Goal: Task Accomplishment & Management: Manage account settings

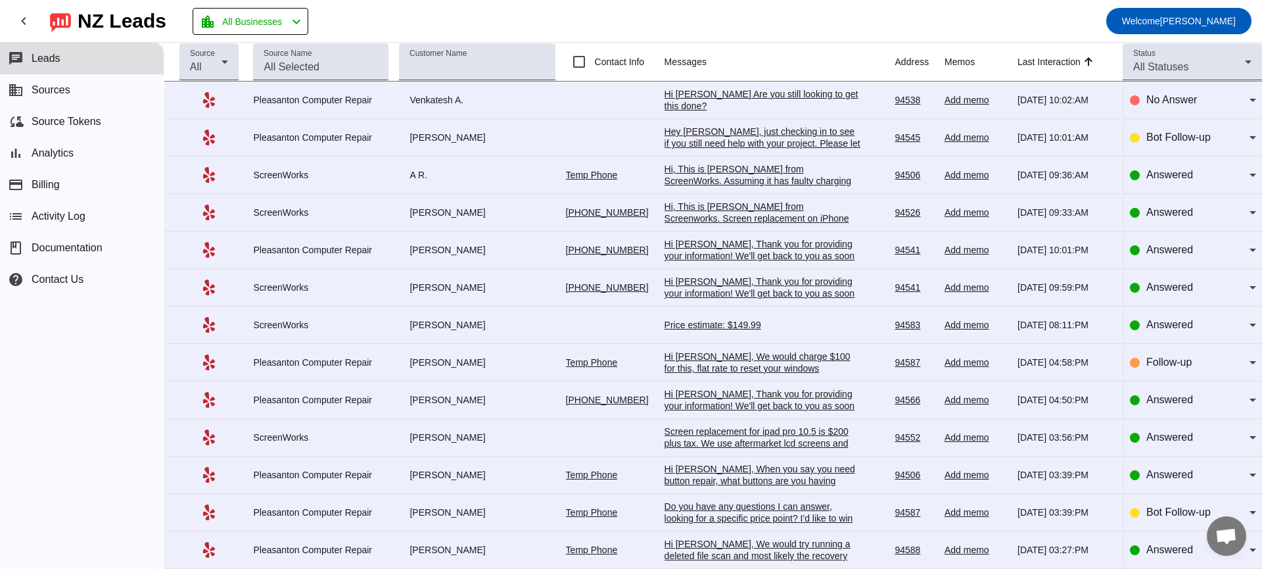
click at [738, 249] on div "Hi [PERSON_NAME], Thank you for providing your information! We'll get back to y…" at bounding box center [763, 261] width 197 height 47
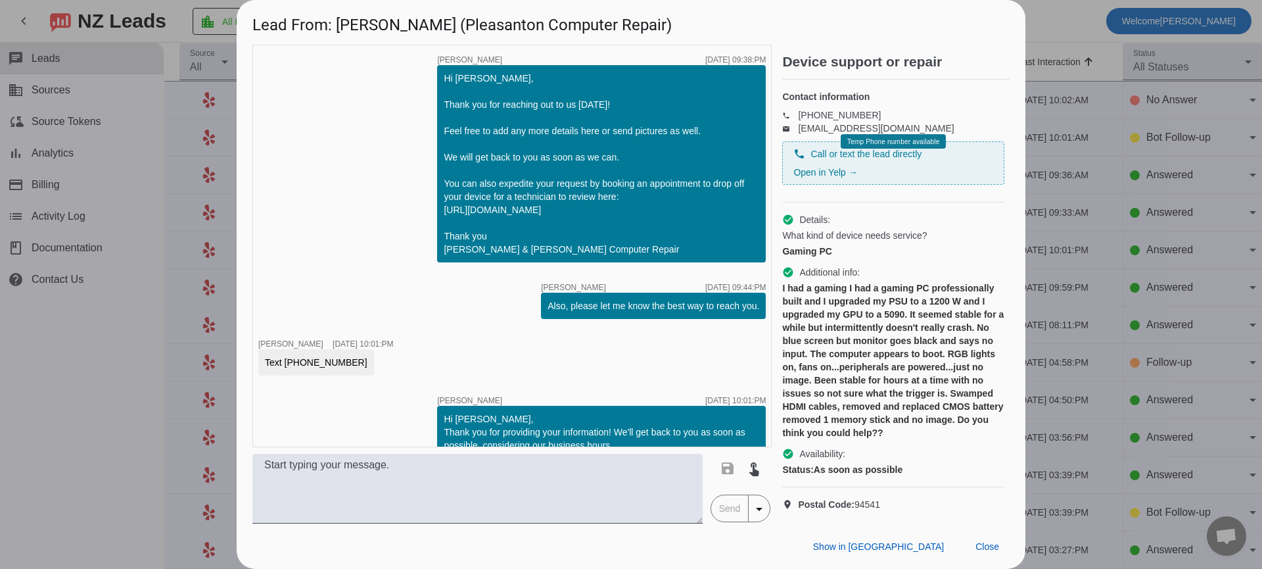
scroll to position [49, 0]
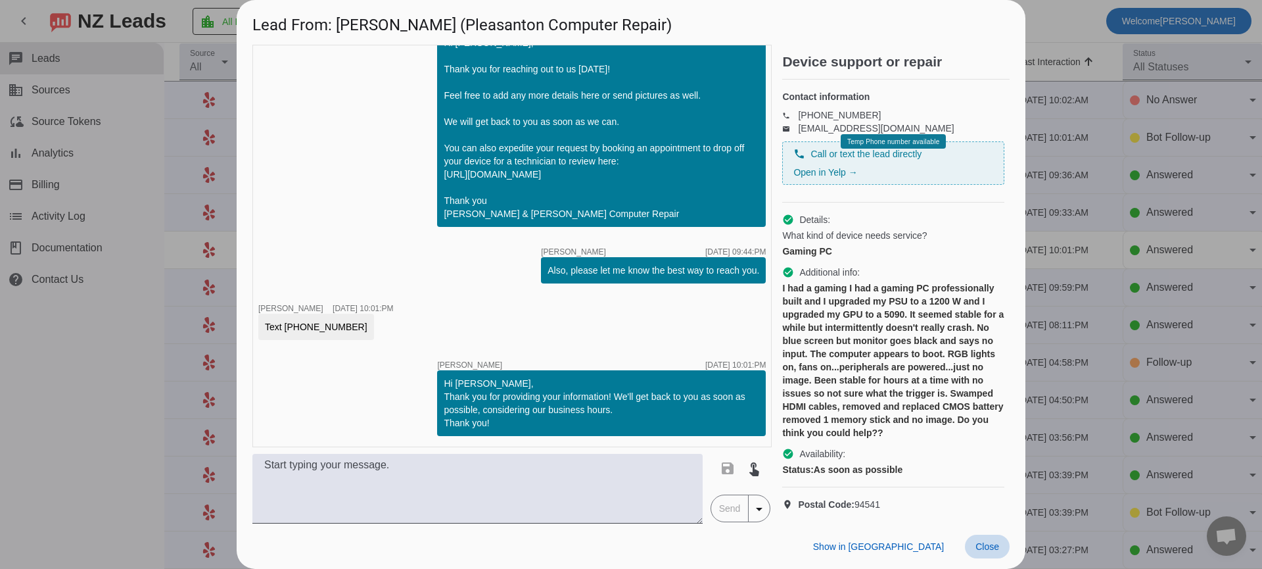
click at [988, 546] on span "Close" at bounding box center [987, 546] width 24 height 11
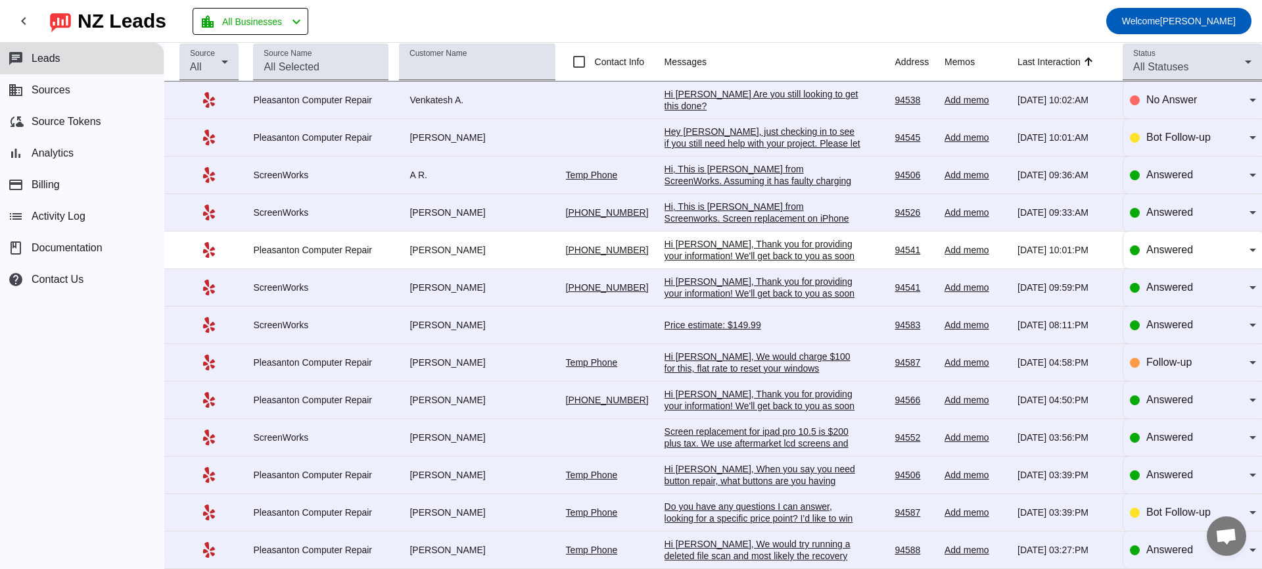
click at [734, 252] on div "Hi [PERSON_NAME], Thank you for providing your information! We'll get back to y…" at bounding box center [763, 261] width 197 height 47
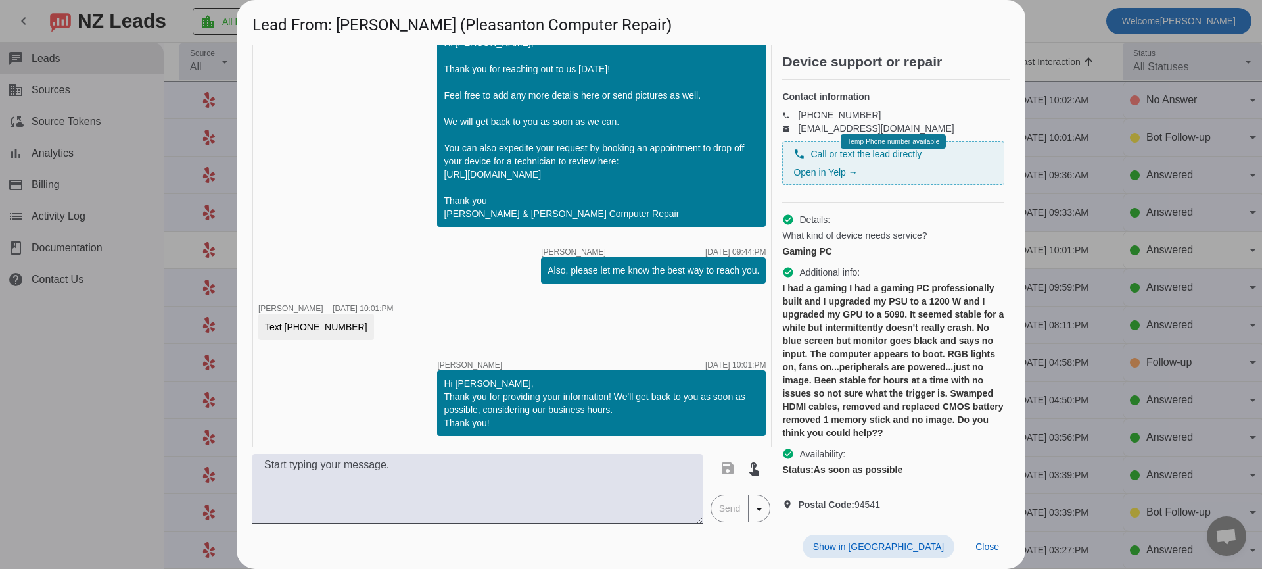
click at [985, 542] on span "Close" at bounding box center [987, 546] width 24 height 11
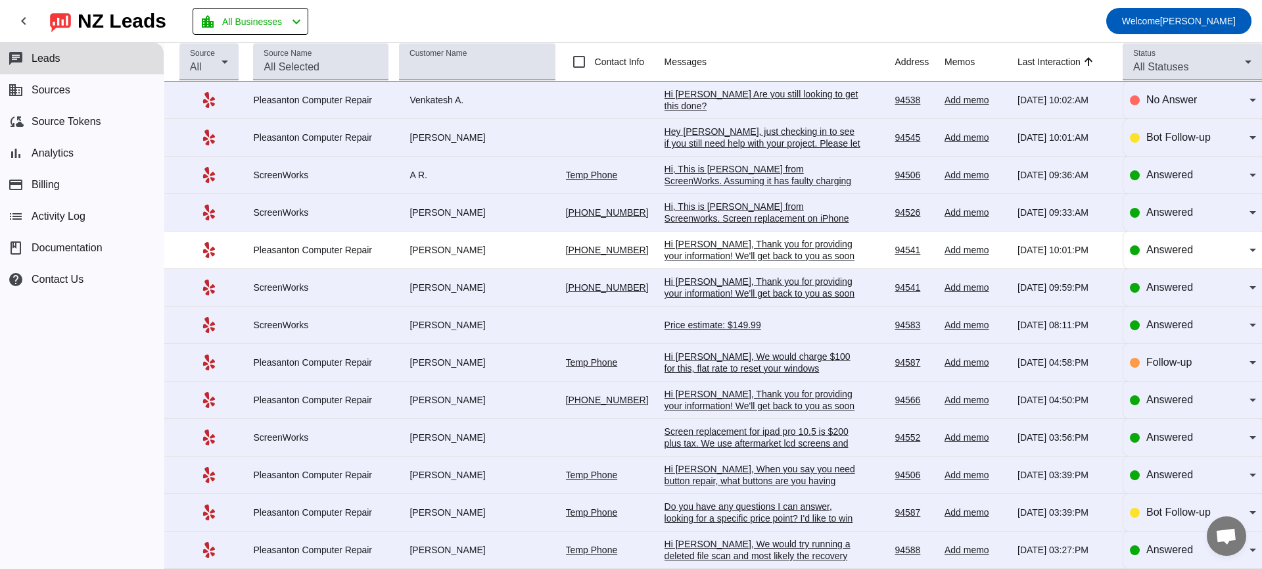
click at [970, 255] on div "Add memo" at bounding box center [976, 250] width 62 height 12
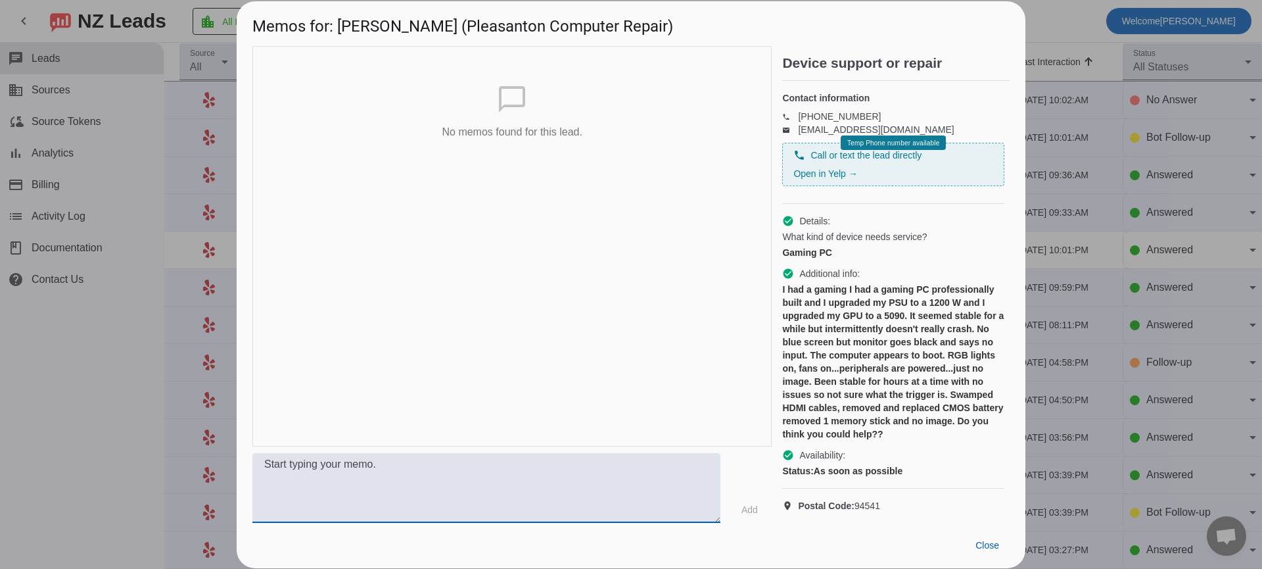
click at [558, 460] on textarea at bounding box center [486, 488] width 468 height 70
paste textarea "Hi [PERSON_NAME], this is Chase from Pleasanton Computer repair following up on…"
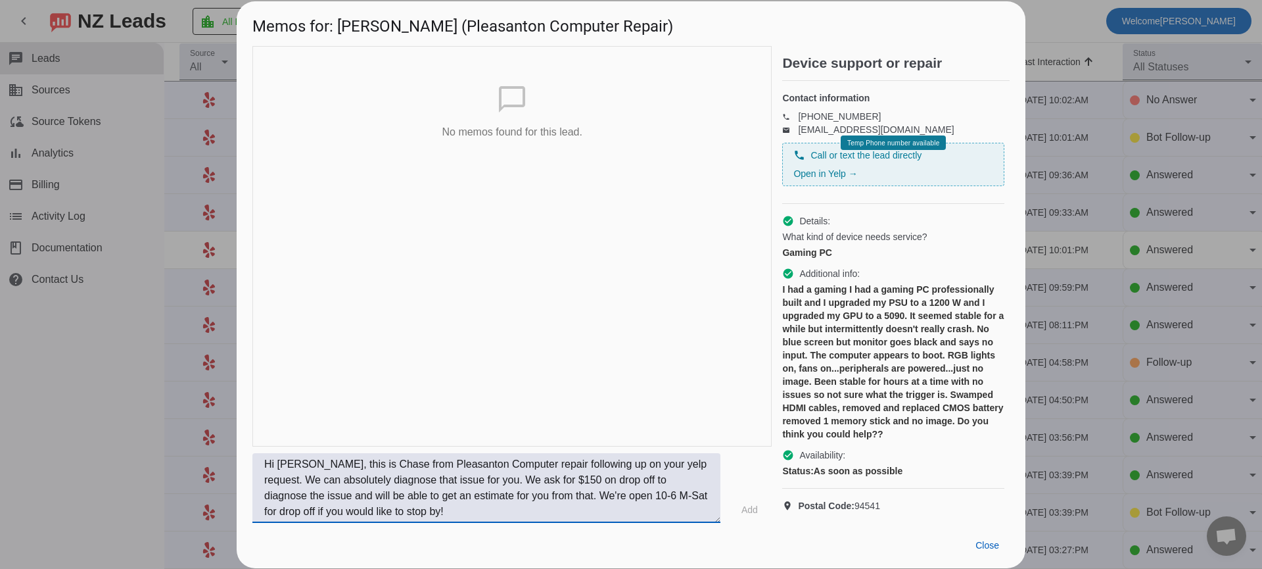
scroll to position [42, 0]
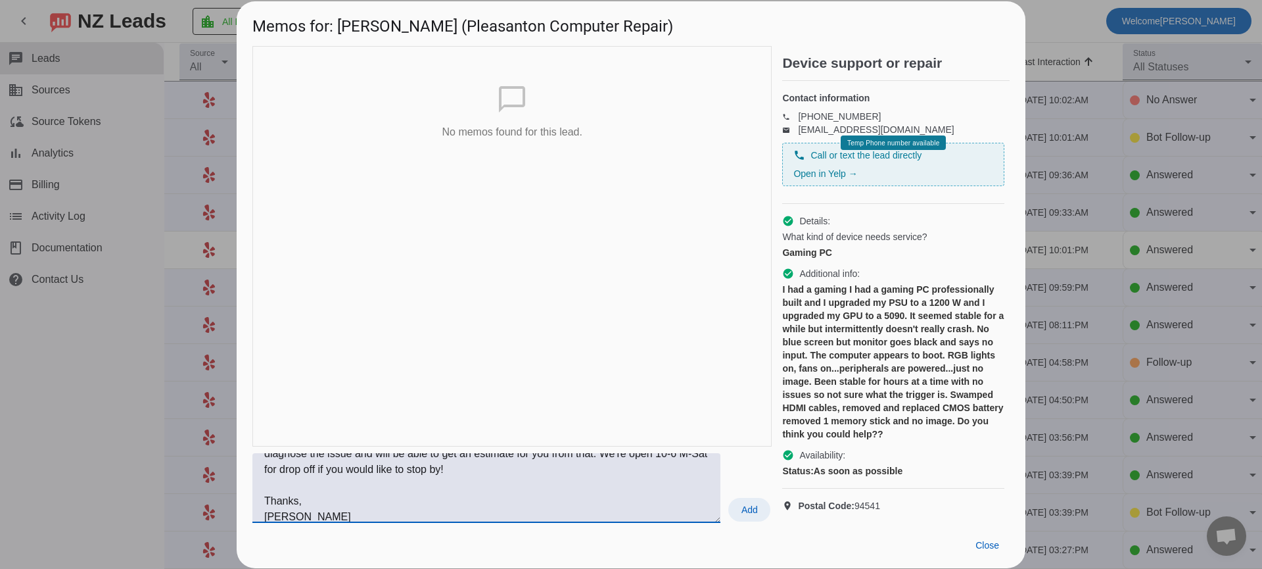
type textarea "Hi [PERSON_NAME], this is Chase from Pleasanton Computer repair following up on…"
click at [756, 513] on span "Add" at bounding box center [749, 509] width 16 height 13
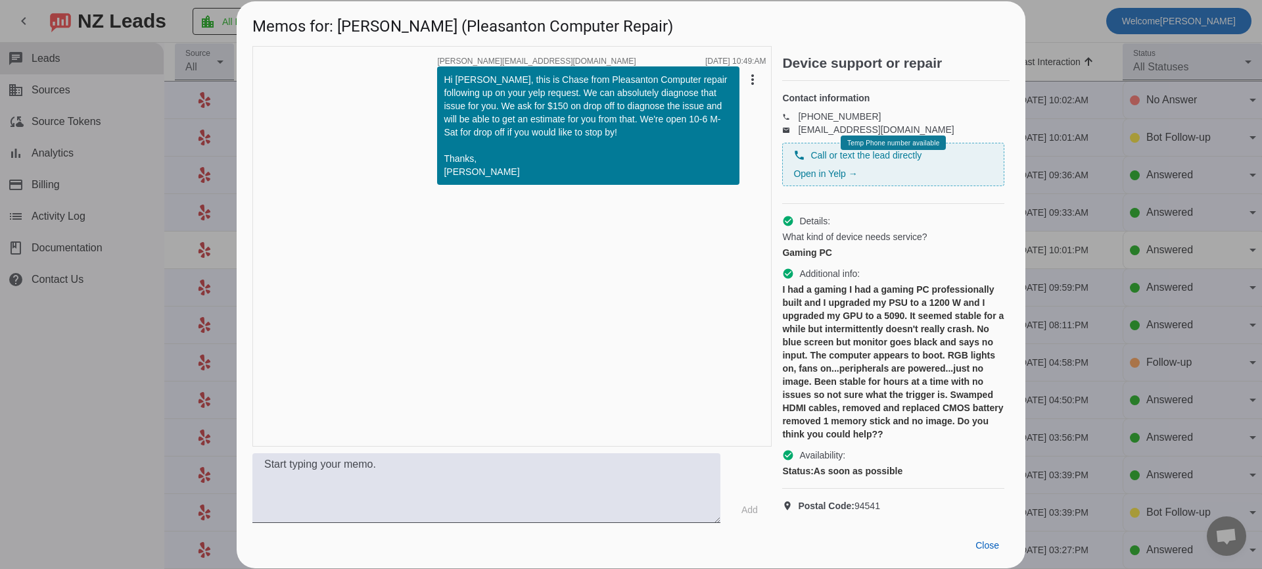
scroll to position [0, 0]
click at [982, 548] on span "Close" at bounding box center [987, 545] width 24 height 11
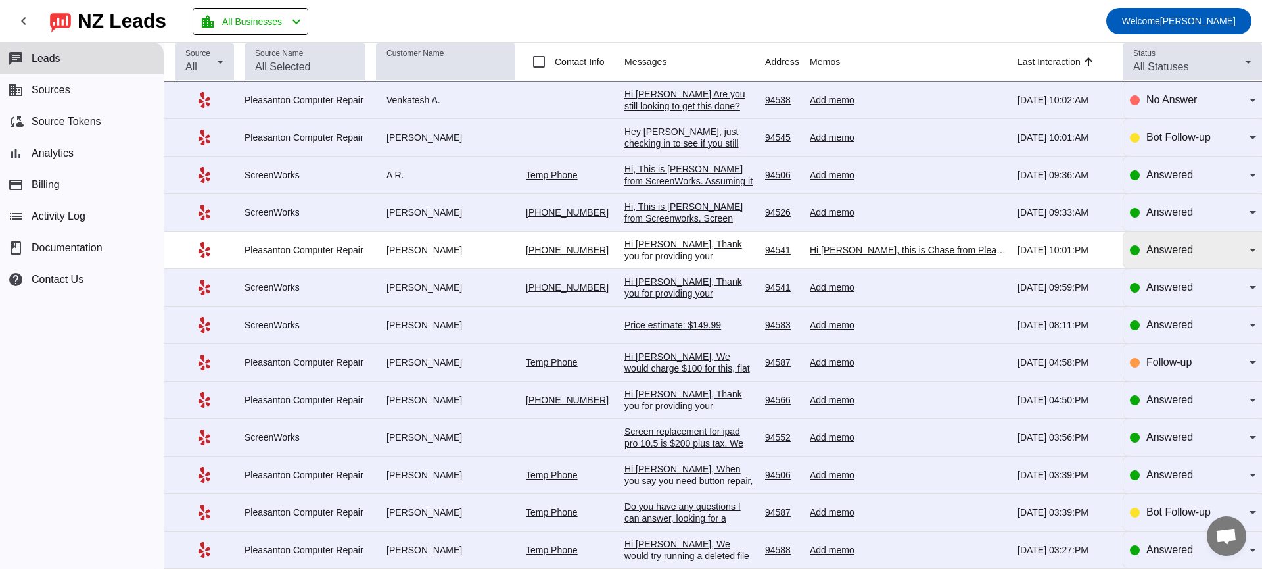
click at [1253, 252] on icon at bounding box center [1253, 249] width 7 height 3
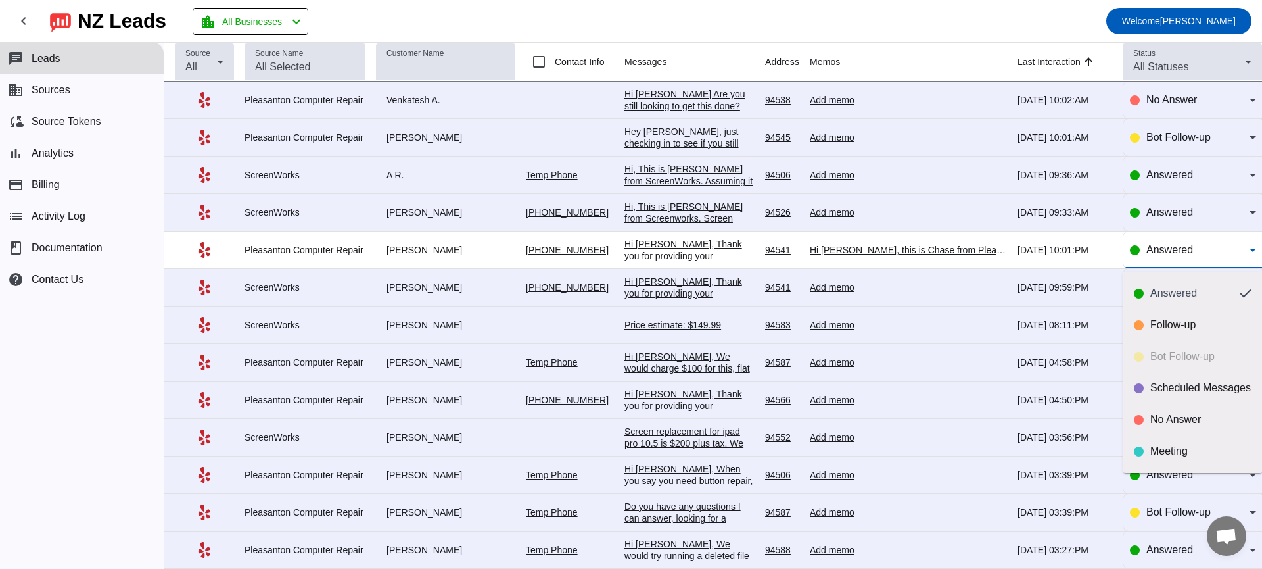
click at [1254, 251] on div at bounding box center [631, 284] width 1262 height 569
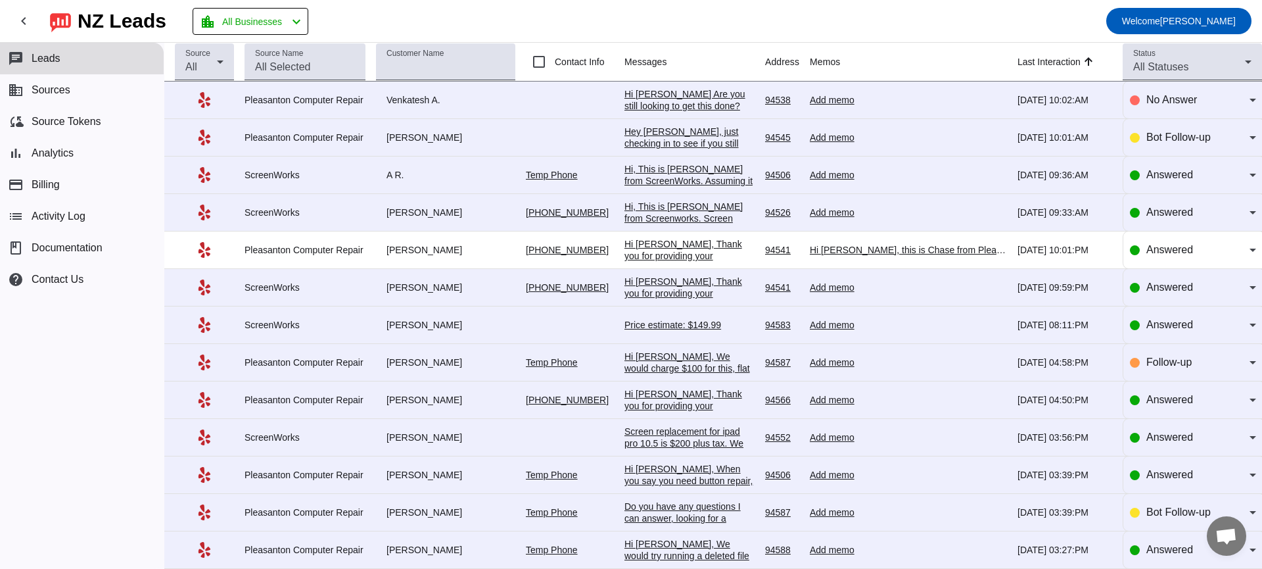
click at [676, 209] on div "Hi, This is [PERSON_NAME] from Screenworks. Screen replacement on iPhone 12 is …" at bounding box center [689, 259] width 130 height 118
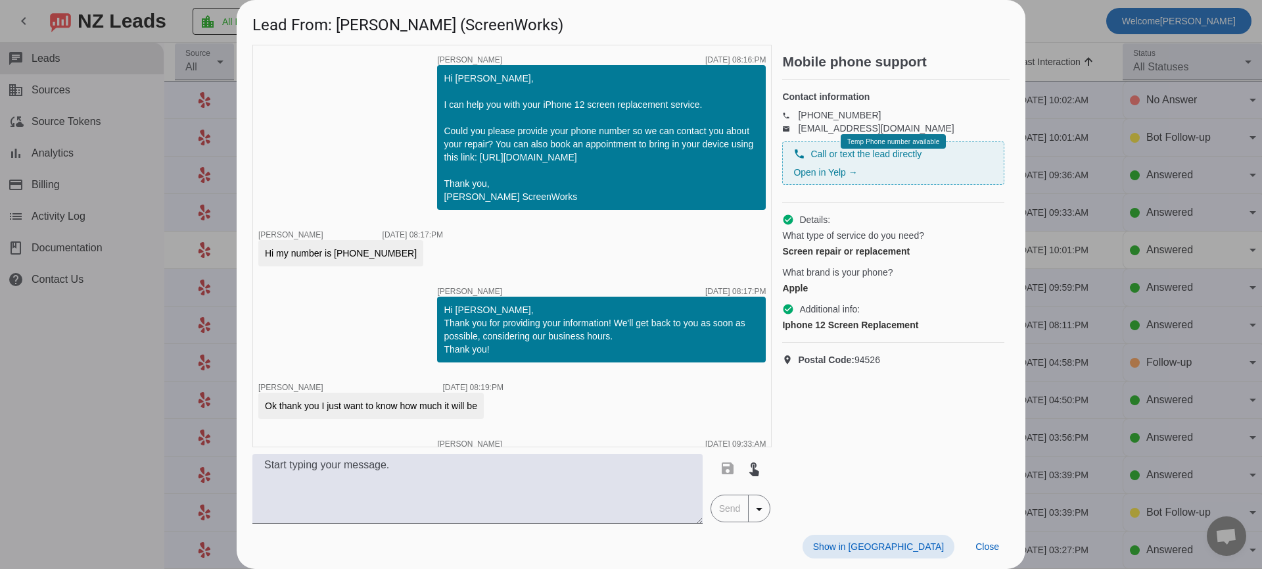
scroll to position [92, 0]
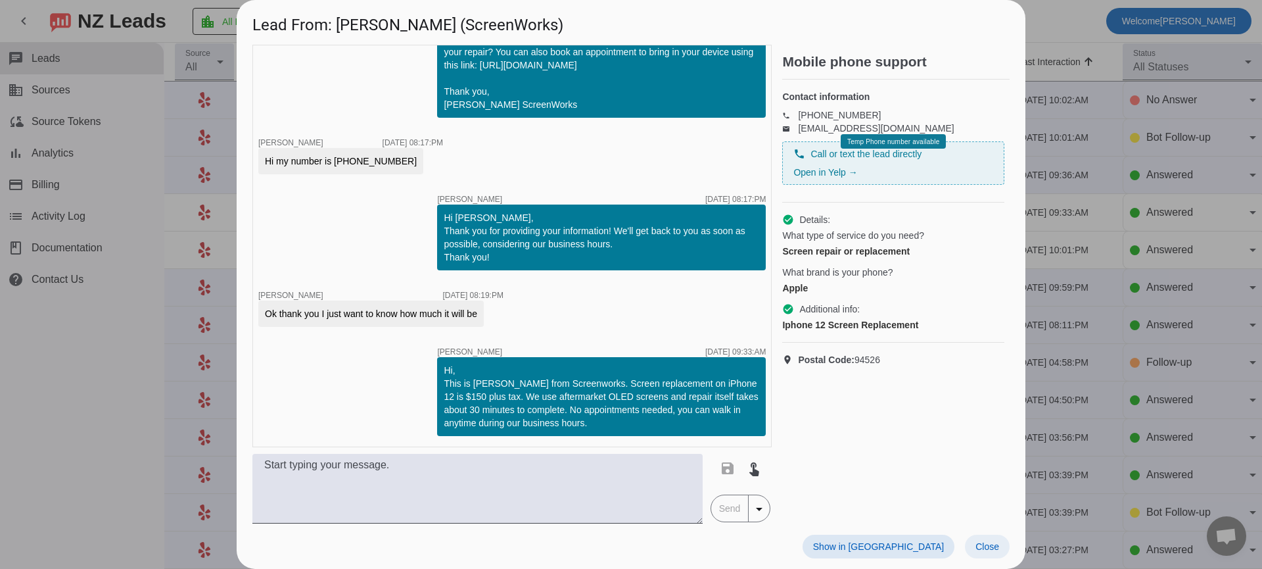
click at [983, 546] on span "Close" at bounding box center [987, 546] width 24 height 11
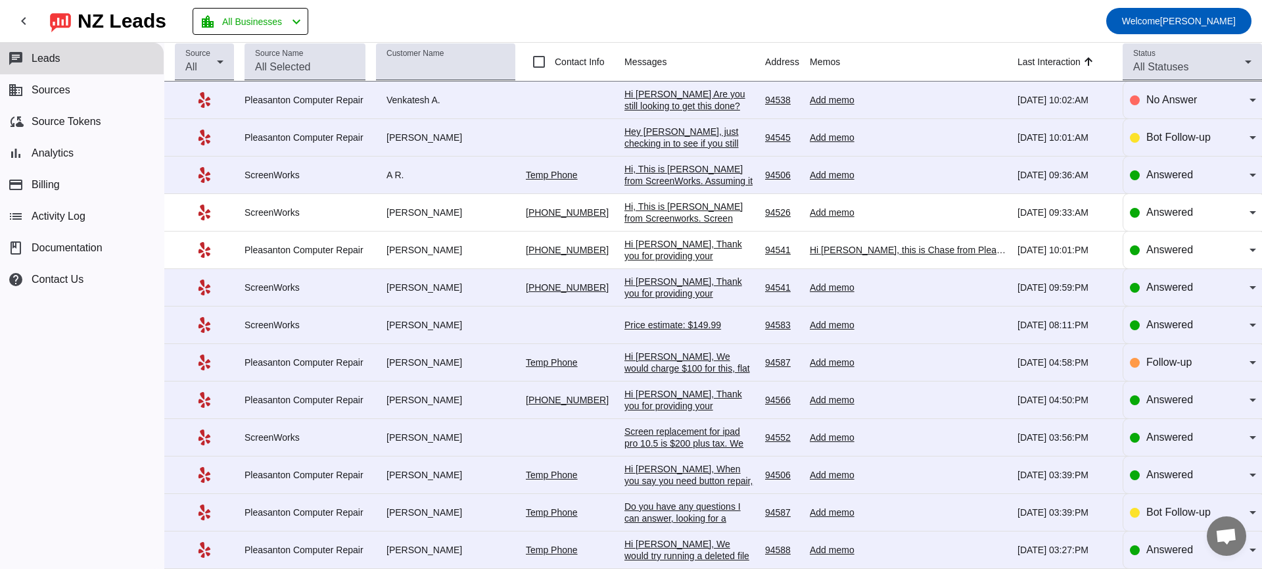
click at [861, 218] on div "Add memo" at bounding box center [908, 212] width 197 height 12
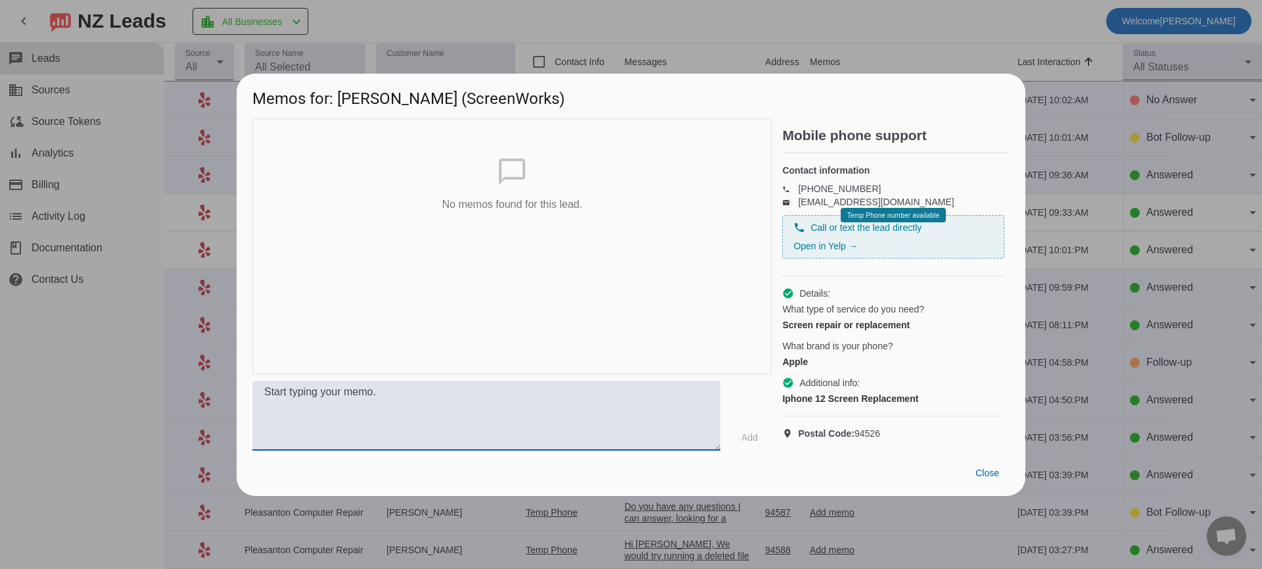
click at [394, 411] on textarea at bounding box center [486, 416] width 468 height 70
type textarea "QUOTED"
click at [750, 444] on span "Add" at bounding box center [749, 437] width 16 height 13
click at [993, 478] on span "Close" at bounding box center [987, 472] width 24 height 11
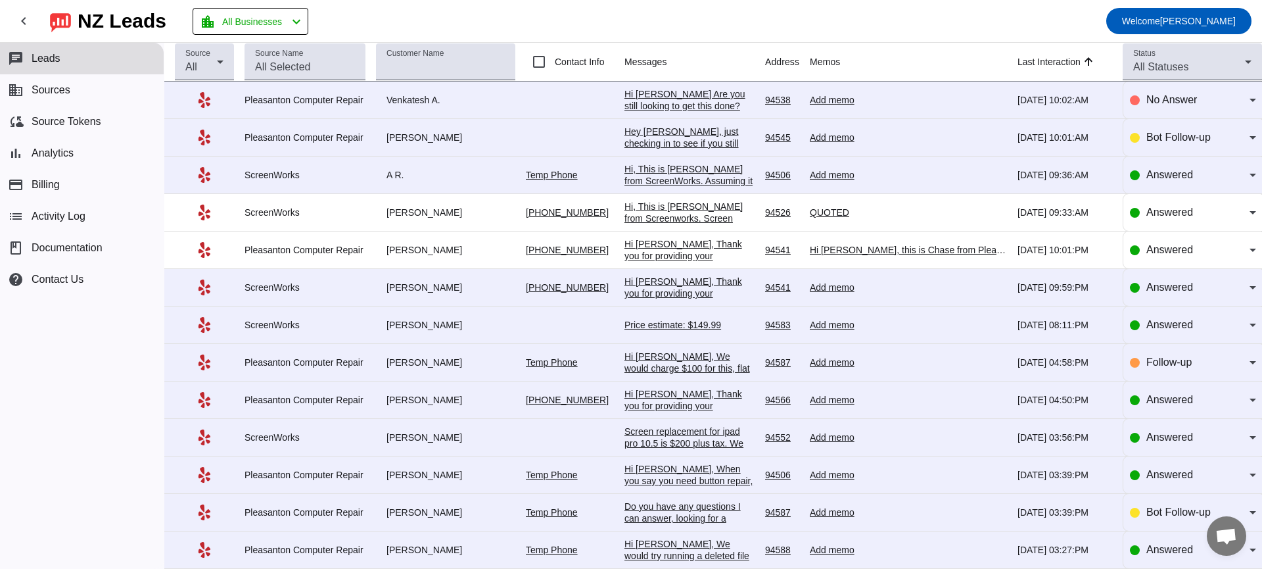
click at [669, 179] on div "Hi, This is [PERSON_NAME] from ScreenWorks. Assuming it has faulty charging por…" at bounding box center [689, 234] width 130 height 142
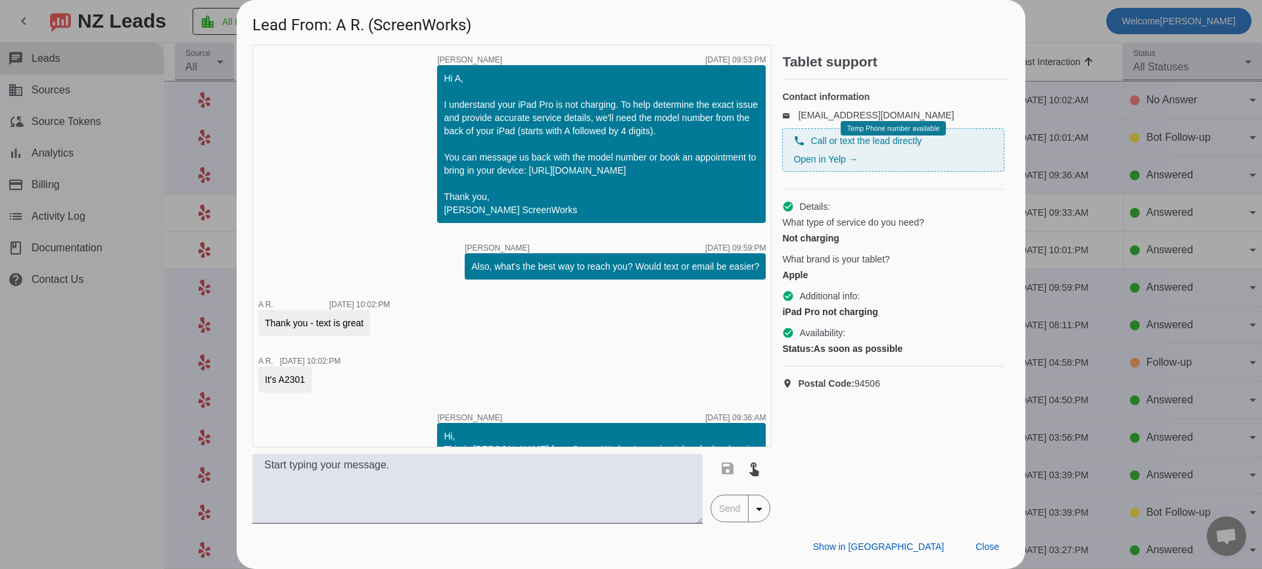
scroll to position [105, 0]
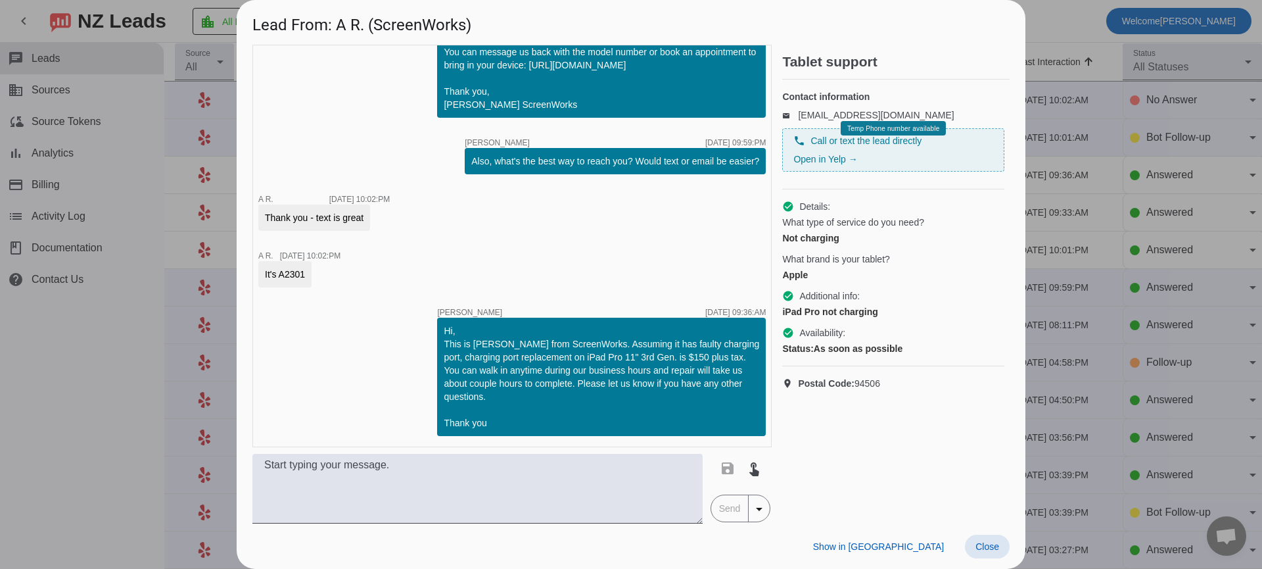
drag, startPoint x: 984, startPoint y: 545, endPoint x: 988, endPoint y: 458, distance: 86.9
click at [985, 544] on span "Close" at bounding box center [987, 546] width 24 height 11
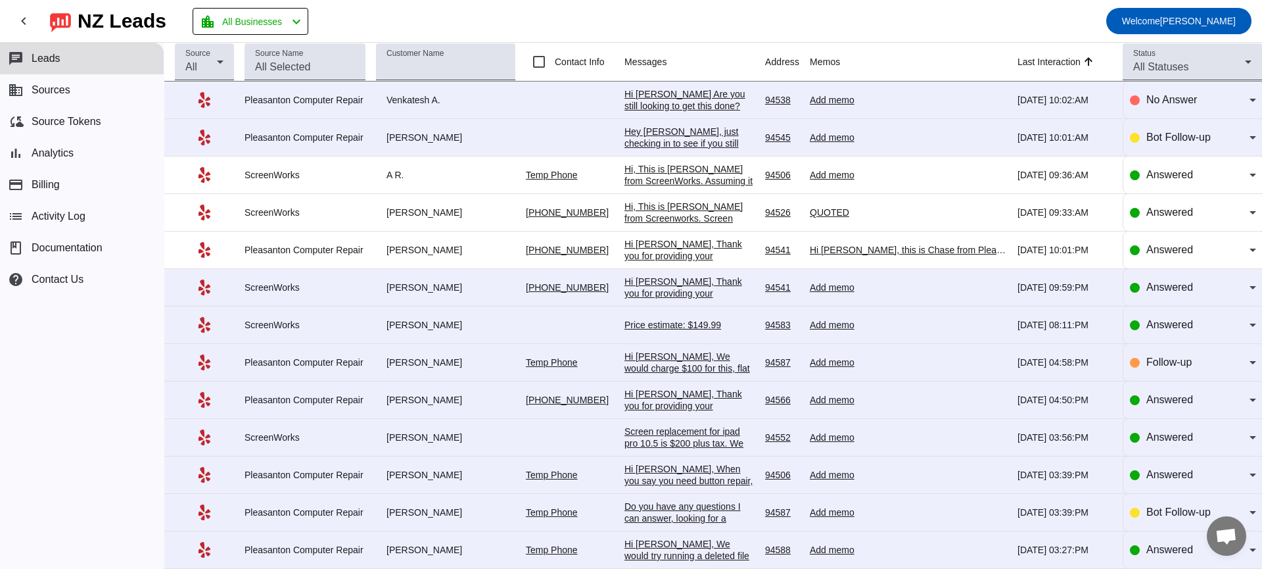
click at [842, 174] on div "Add memo" at bounding box center [908, 175] width 197 height 12
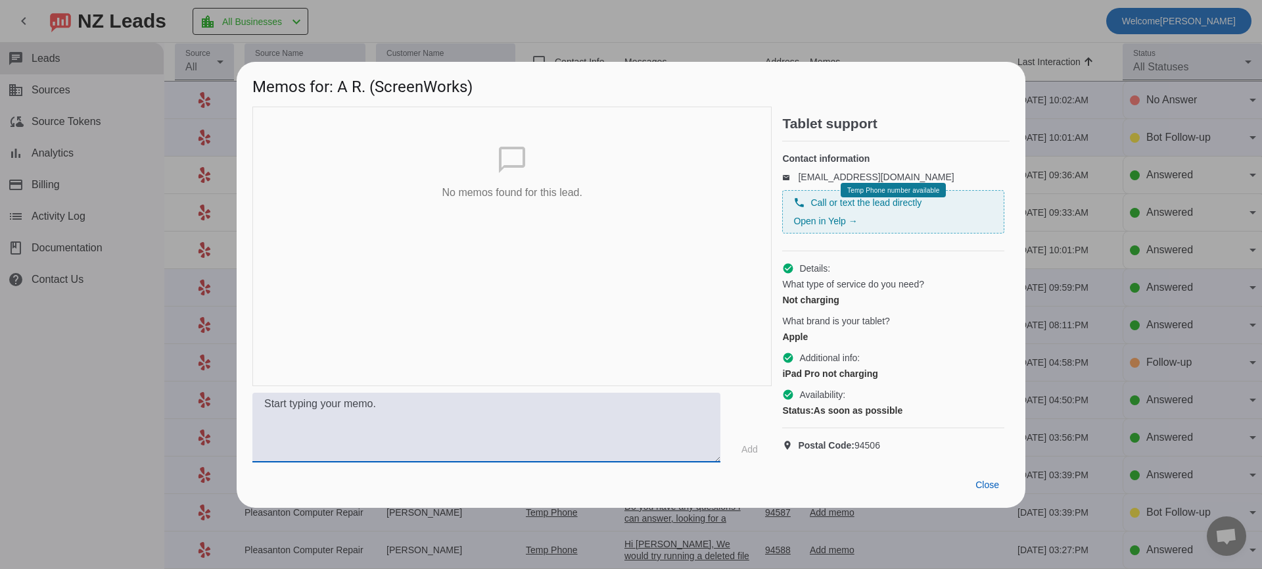
click at [406, 434] on textarea at bounding box center [486, 427] width 468 height 70
type textarea "1"
type textarea "QUOTEE"
click at [753, 454] on span "Add" at bounding box center [749, 448] width 16 height 13
click at [761, 128] on button "more_vert" at bounding box center [752, 140] width 26 height 26
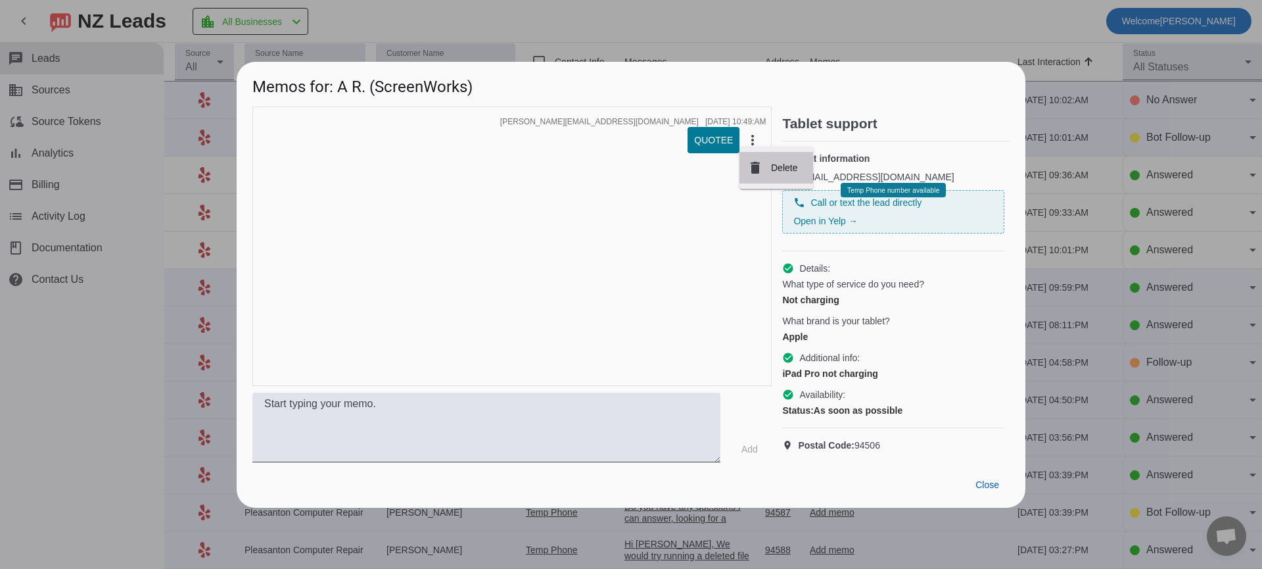
click at [781, 160] on button "delete Delete" at bounding box center [776, 168] width 74 height 32
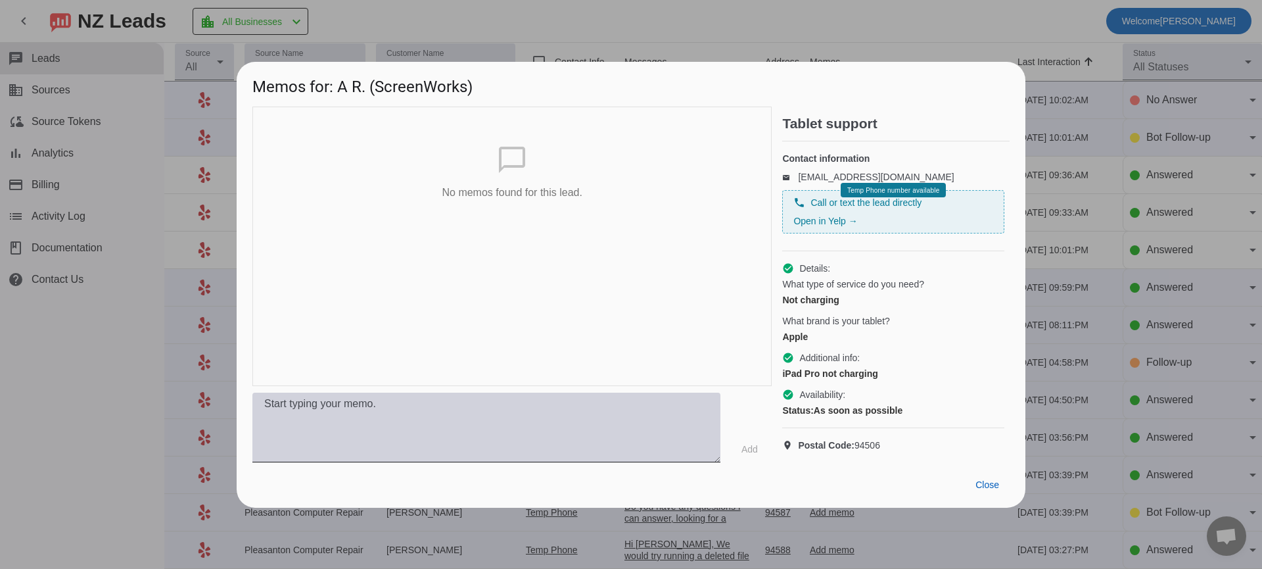
click at [355, 429] on textarea at bounding box center [486, 427] width 468 height 70
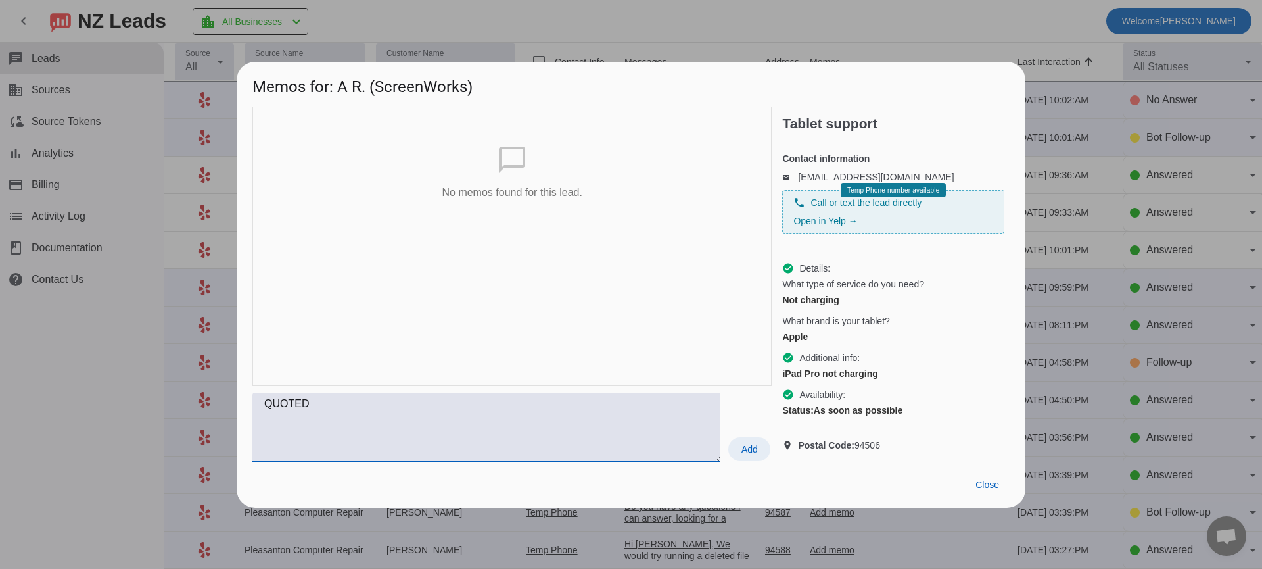
type textarea "QUOTED"
click at [752, 456] on span "Add" at bounding box center [749, 448] width 16 height 13
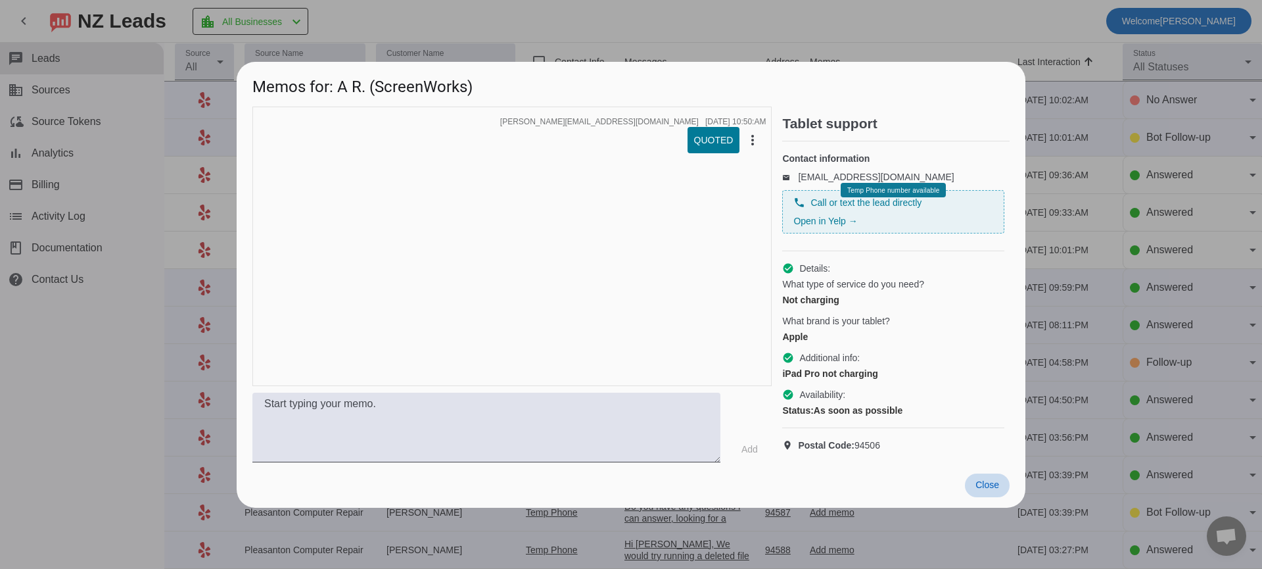
click at [998, 490] on span "Close" at bounding box center [987, 484] width 24 height 11
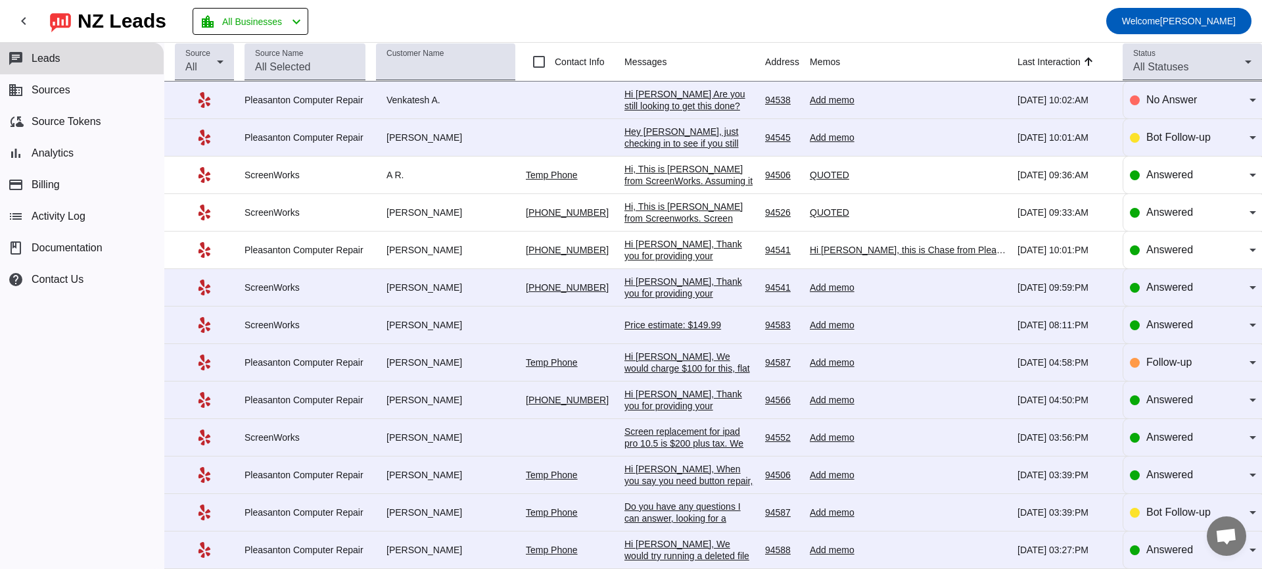
click at [707, 145] on div "Hey [PERSON_NAME], just checking in to see if you still need help with your pro…" at bounding box center [689, 173] width 130 height 95
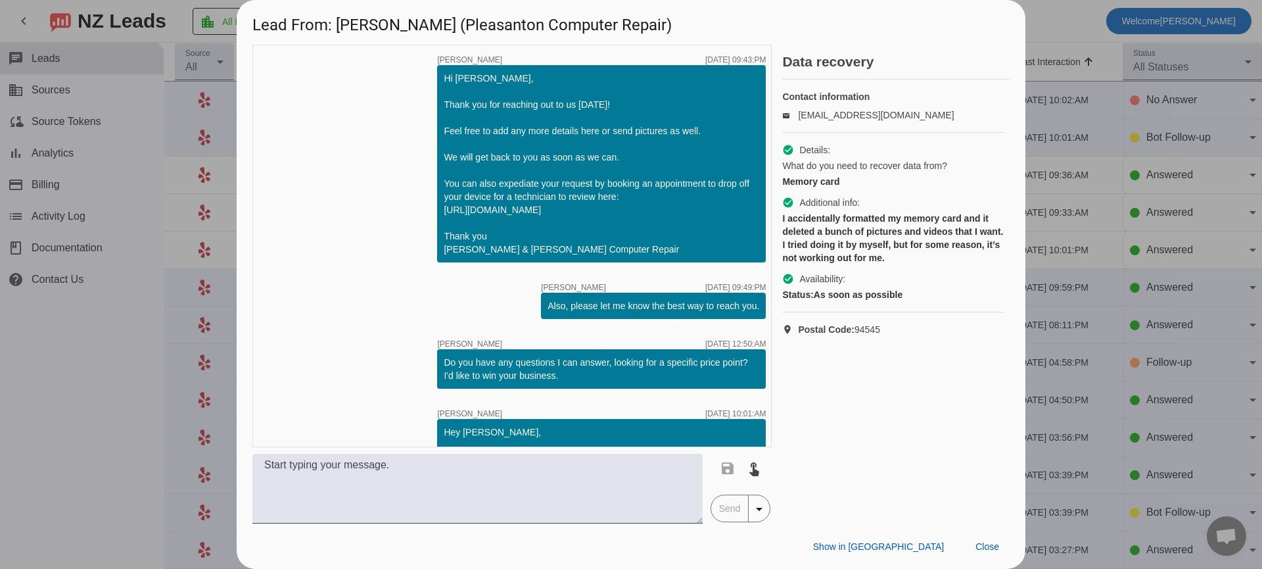
scroll to position [237, 0]
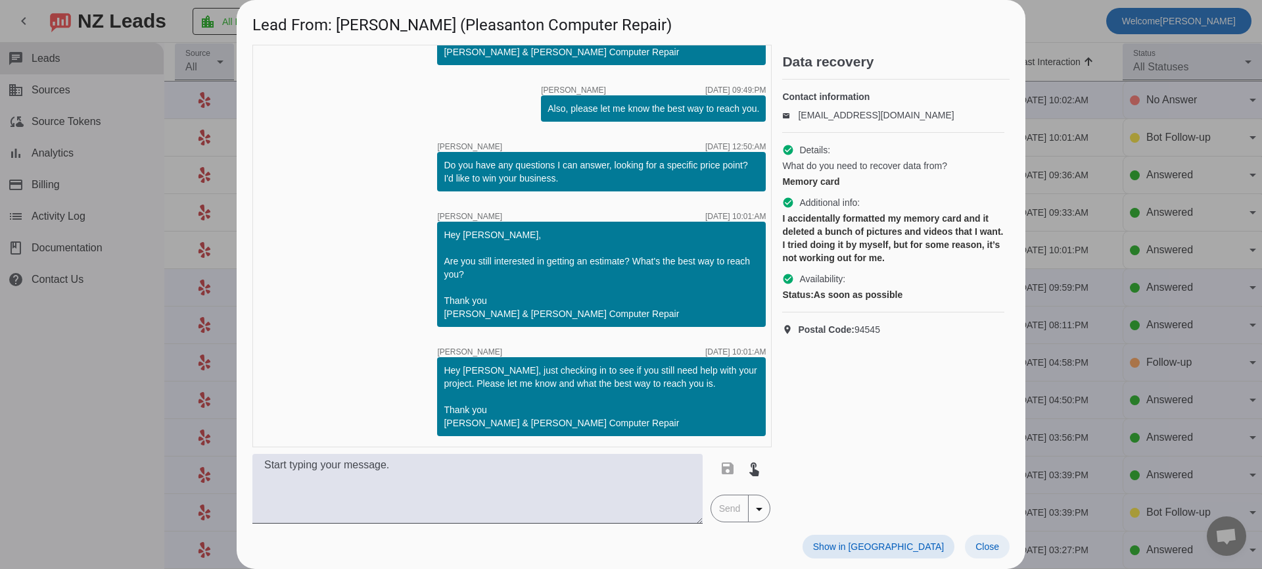
click at [989, 552] on span at bounding box center [987, 546] width 45 height 24
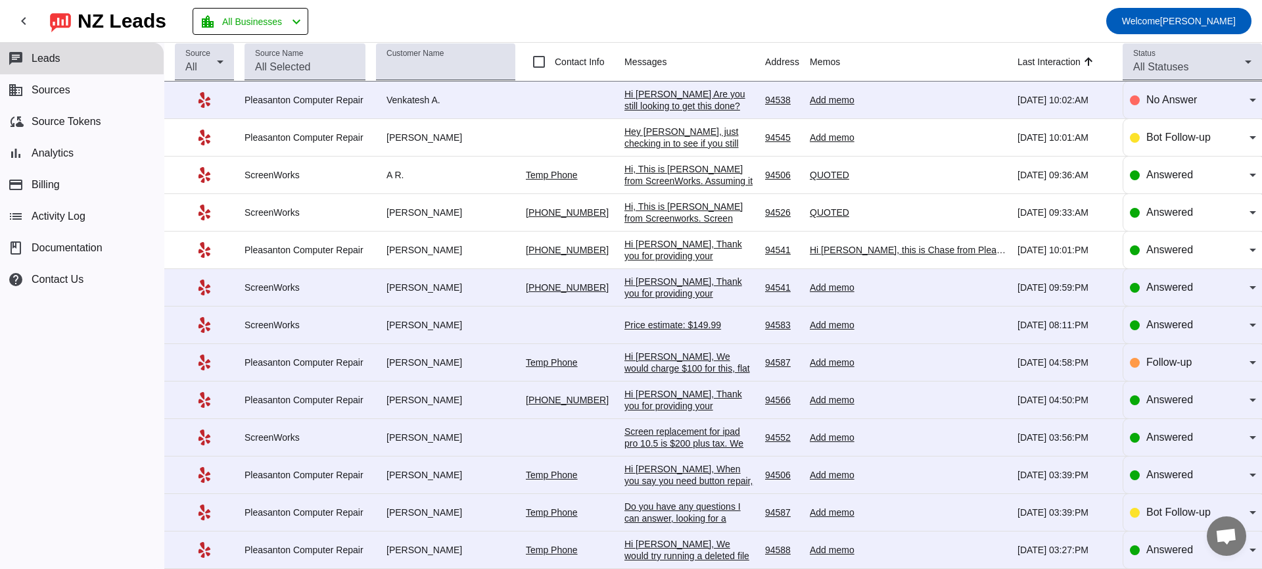
click at [848, 139] on div "Add memo" at bounding box center [908, 137] width 197 height 12
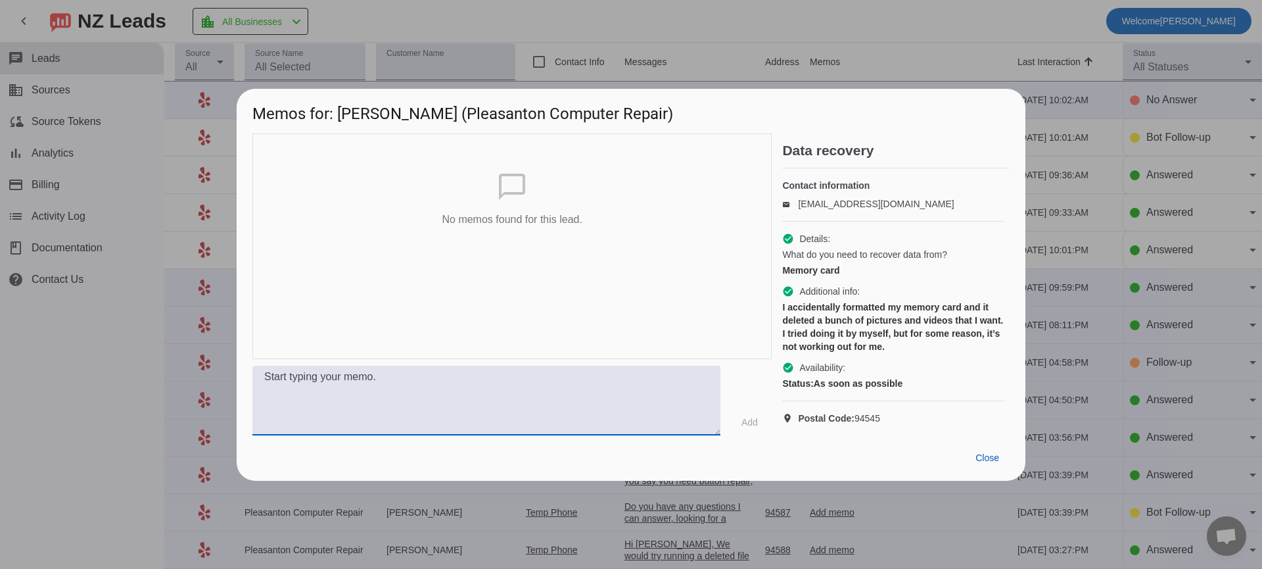
click at [501, 421] on textarea at bounding box center [486, 400] width 468 height 70
type textarea "NO RESPONSE"
click at [751, 427] on span "Add" at bounding box center [749, 421] width 16 height 13
drag, startPoint x: 993, startPoint y: 461, endPoint x: 966, endPoint y: 429, distance: 42.9
click at [993, 461] on span "Close" at bounding box center [987, 457] width 24 height 11
